Goal: Information Seeking & Learning: Learn about a topic

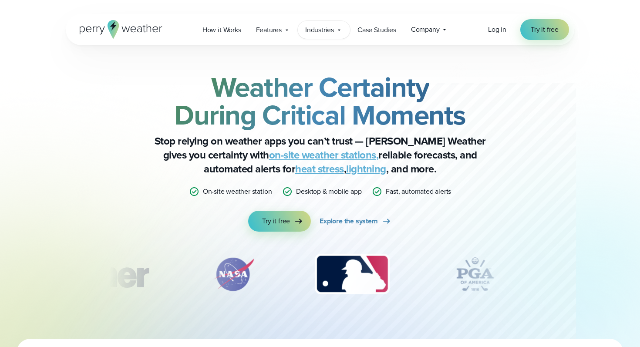
click at [337, 27] on icon at bounding box center [339, 30] width 7 height 7
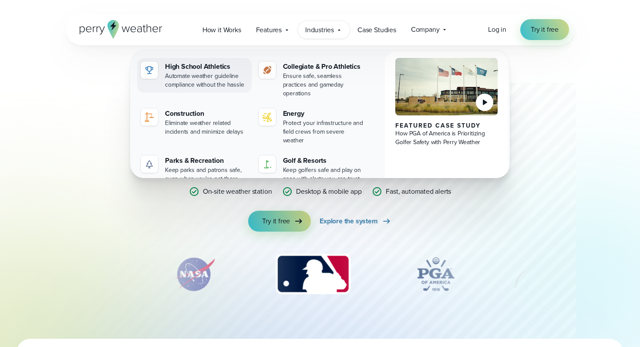
click at [204, 76] on div "Automate weather guideline compliance without the hassle" at bounding box center [206, 80] width 83 height 17
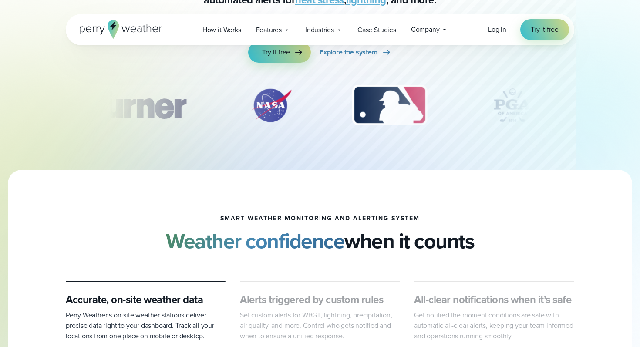
scroll to position [272, 0]
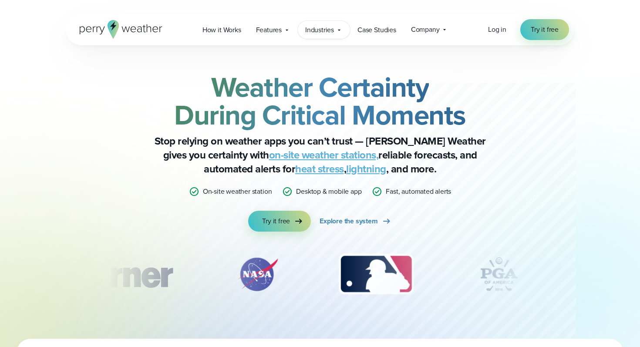
click at [324, 30] on span "Industries" at bounding box center [319, 30] width 29 height 10
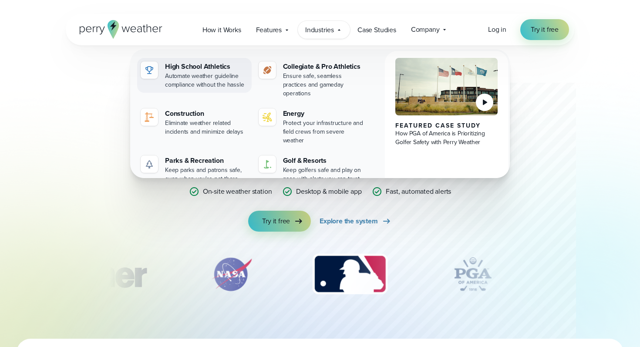
click at [221, 75] on div "Automate weather guideline compliance without the hassle" at bounding box center [206, 80] width 83 height 17
